Goal: Find specific page/section: Find specific page/section

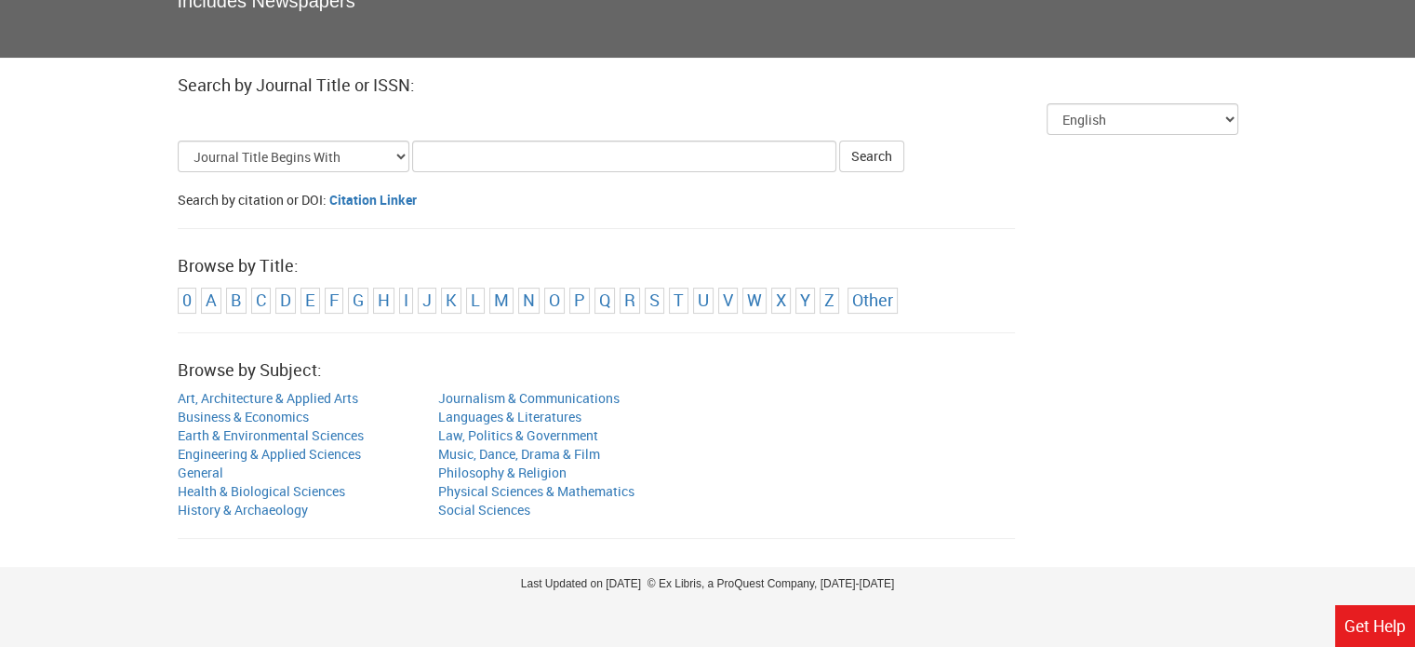
scroll to position [186, 0]
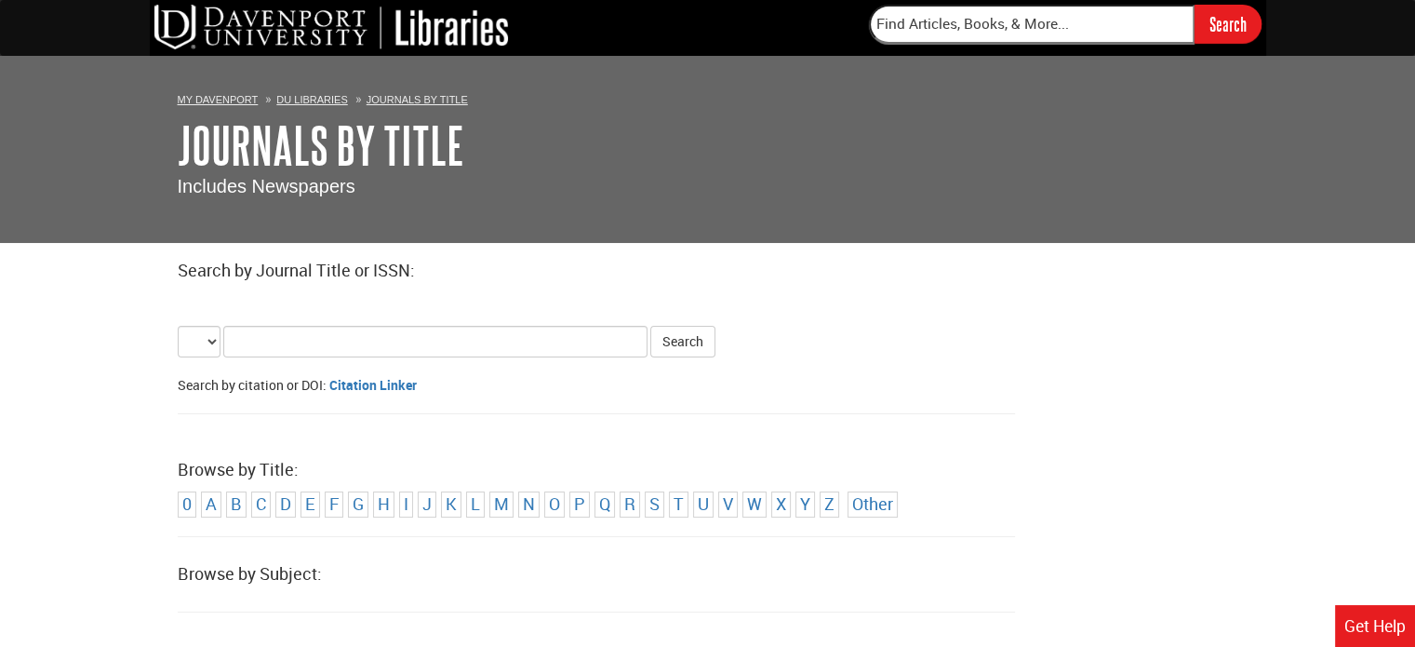
select select "alternate_title_begins"
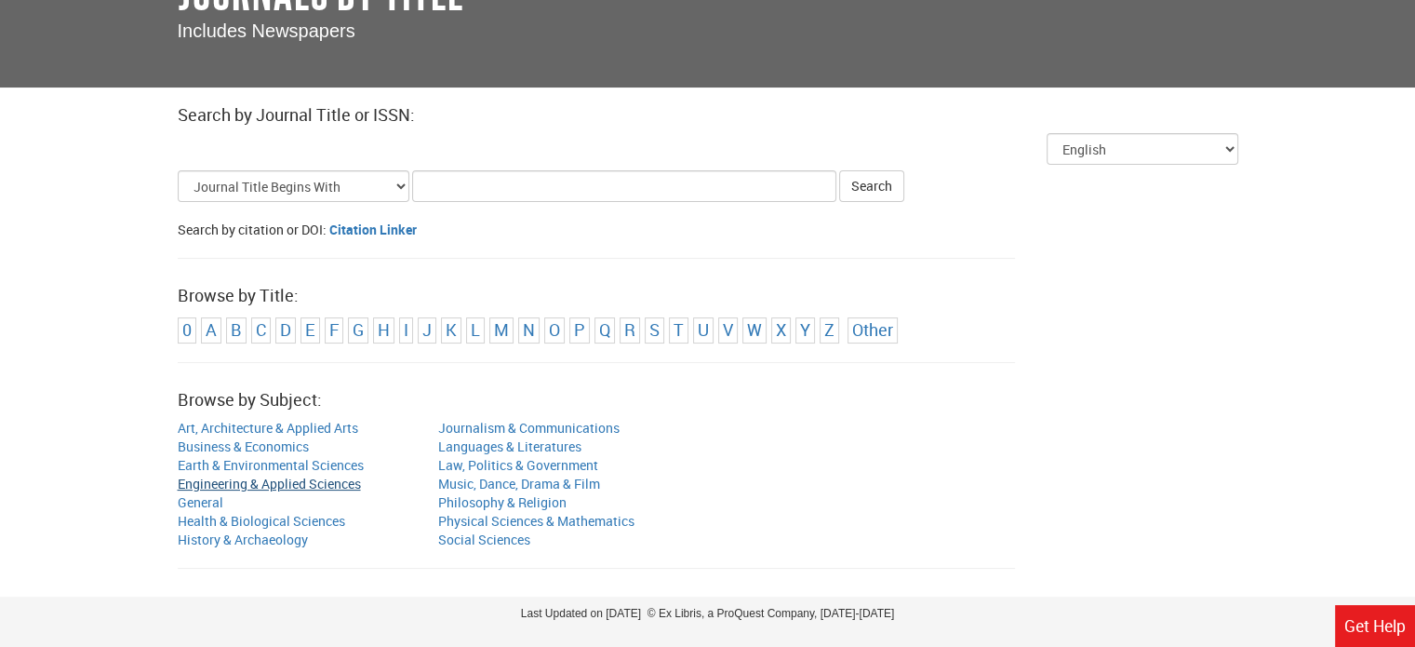
scroll to position [186, 0]
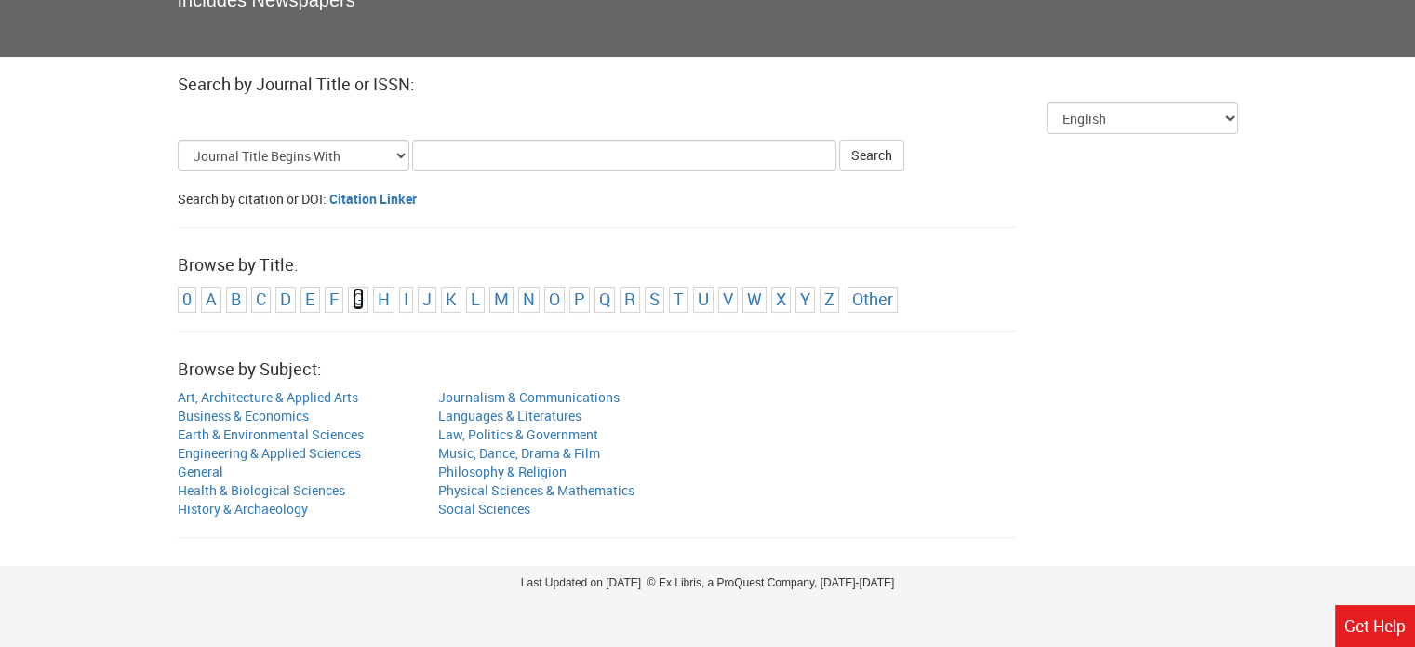
click at [359, 299] on link "G" at bounding box center [358, 299] width 11 height 22
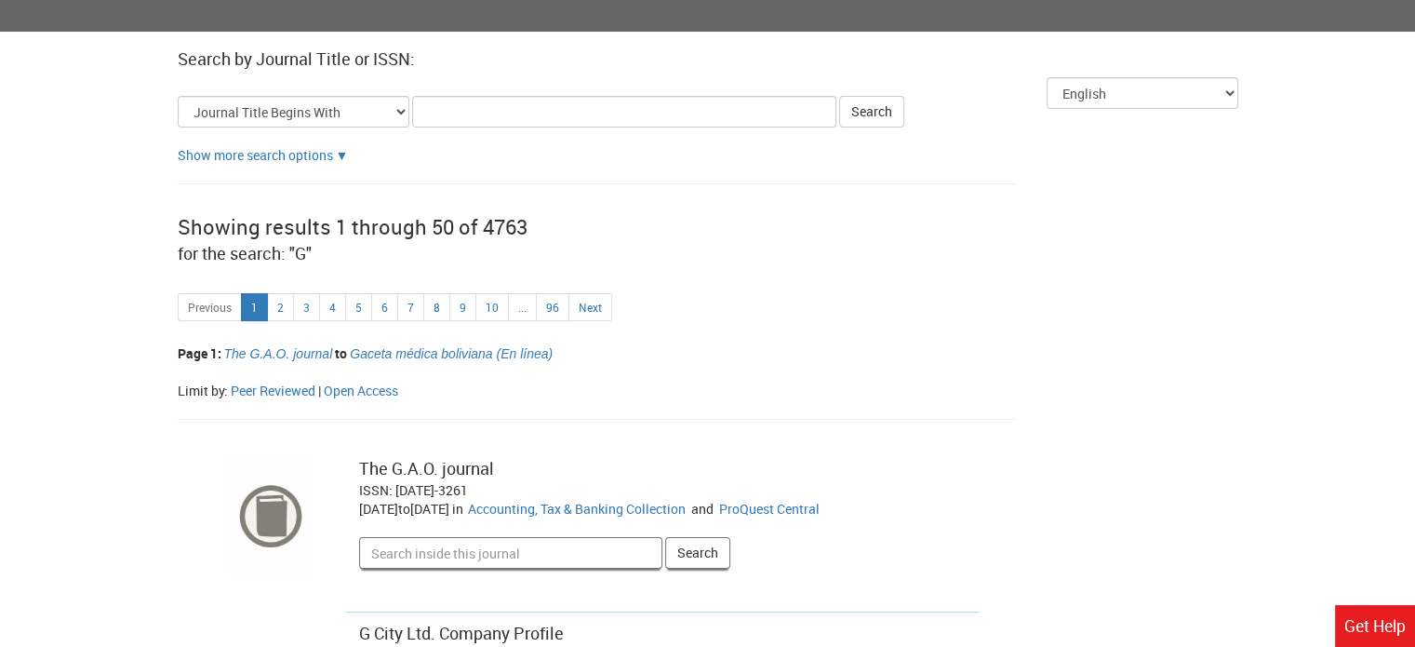
scroll to position [186, 0]
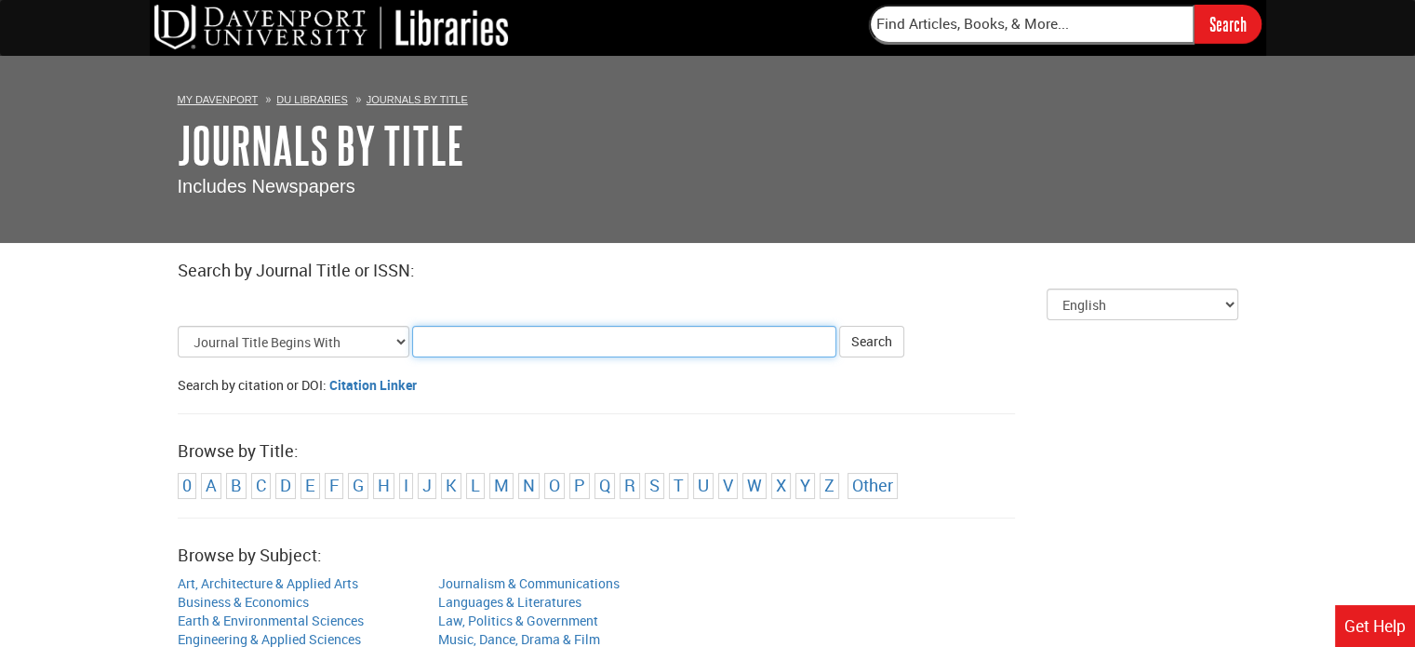
scroll to position [186, 0]
